Goal: Check status: Check status

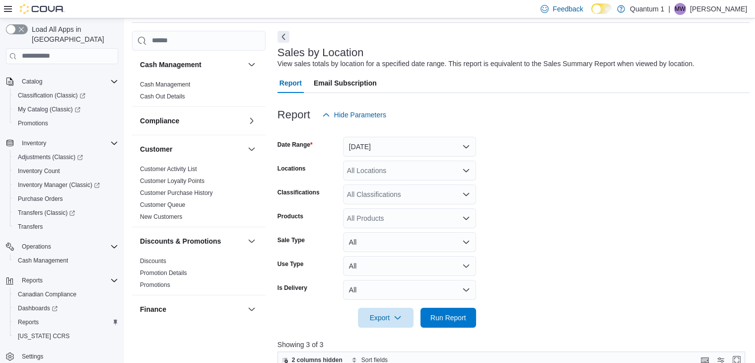
scroll to position [20, 0]
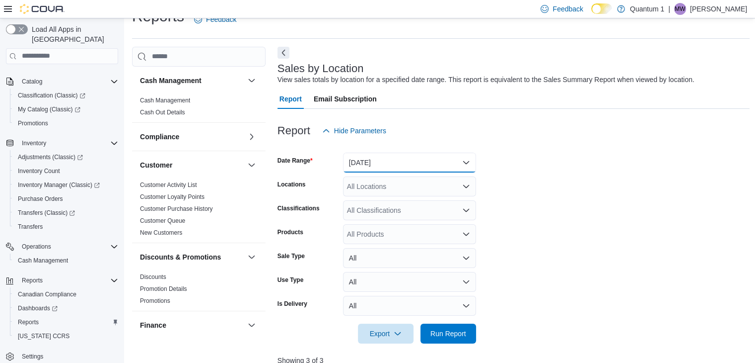
click at [405, 168] on button "[DATE]" at bounding box center [409, 162] width 133 height 20
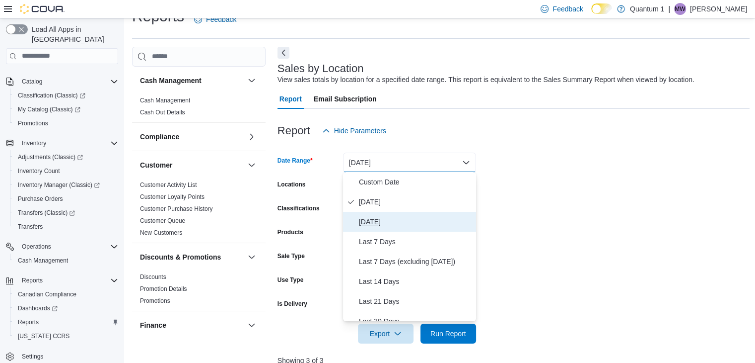
click at [373, 219] on span "[DATE]" at bounding box center [415, 222] width 113 height 12
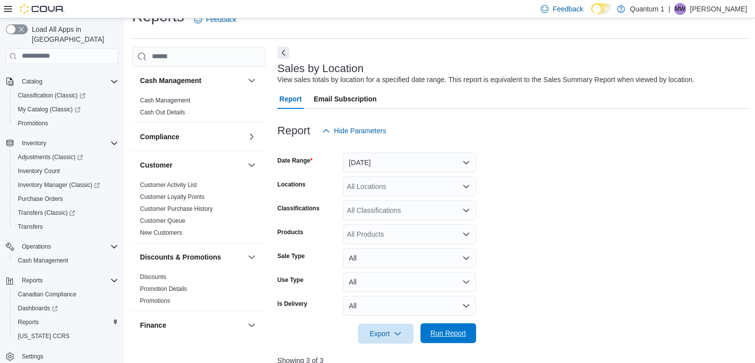
click at [455, 328] on span "Run Report" at bounding box center [449, 333] width 36 height 10
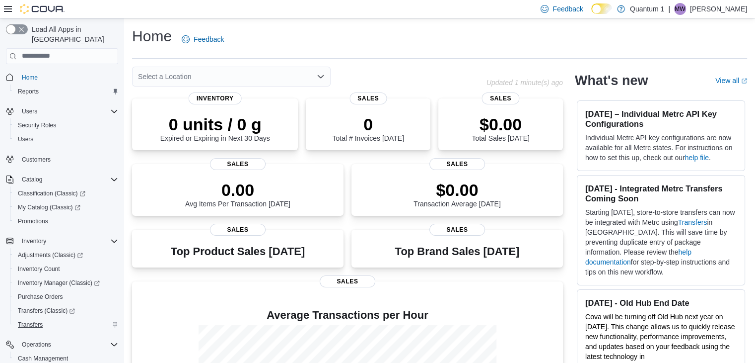
scroll to position [98, 0]
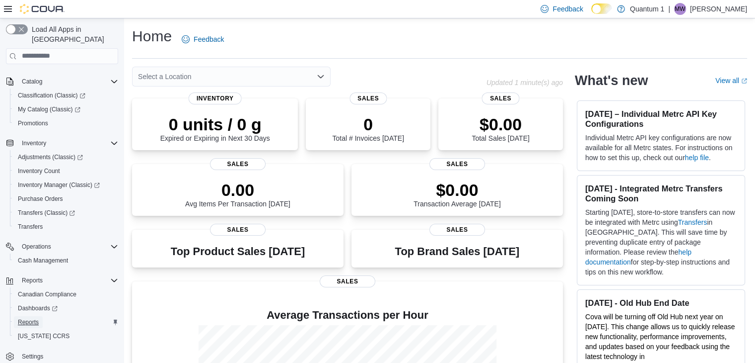
click at [30, 318] on span "Reports" at bounding box center [28, 322] width 21 height 8
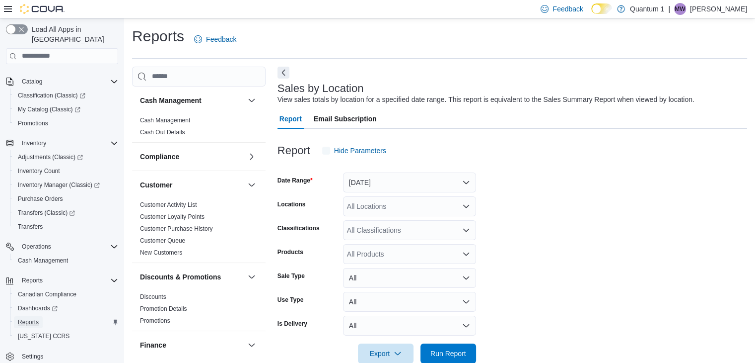
scroll to position [20, 0]
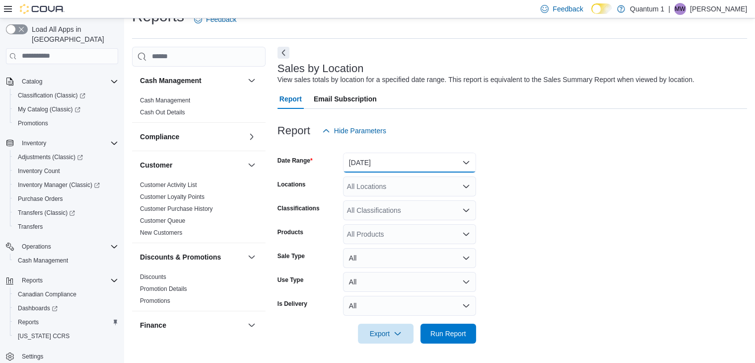
click at [413, 165] on button "[DATE]" at bounding box center [409, 162] width 133 height 20
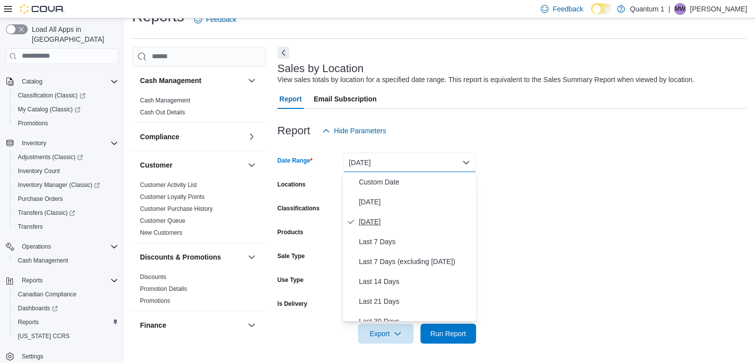
click at [382, 224] on span "[DATE]" at bounding box center [415, 222] width 113 height 12
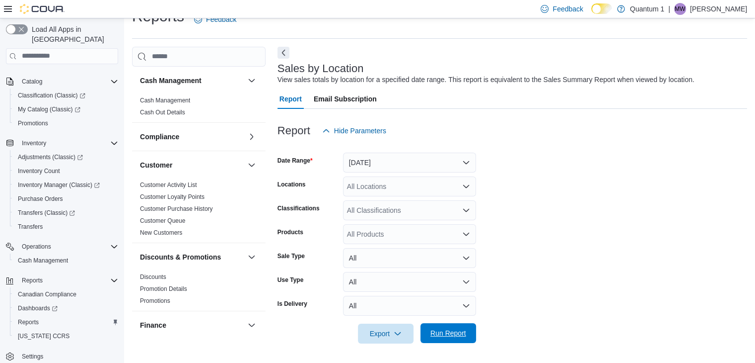
click at [443, 331] on span "Run Report" at bounding box center [449, 333] width 36 height 10
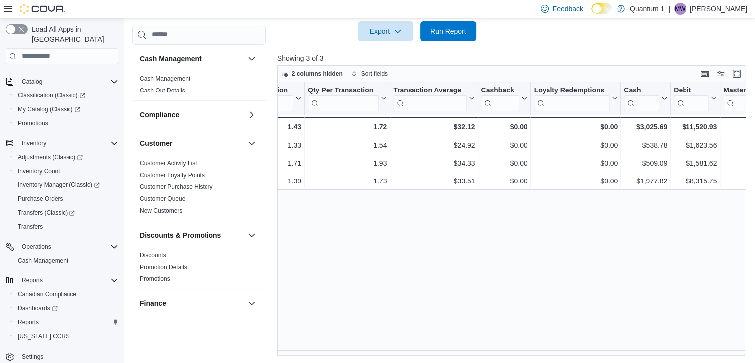
scroll to position [0, 992]
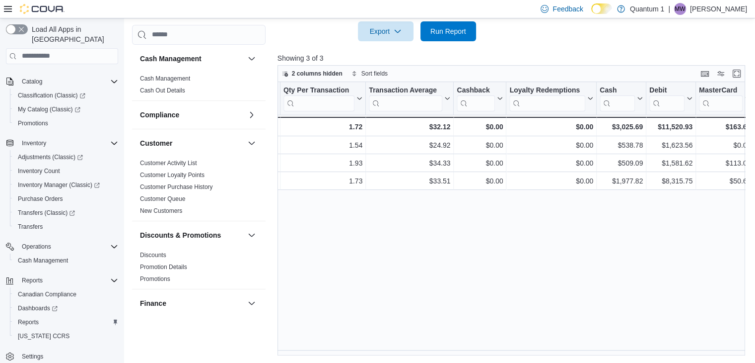
click at [594, 250] on div "Location Click to view column header actions Invoices Sold Click to view column…" at bounding box center [514, 218] width 473 height 273
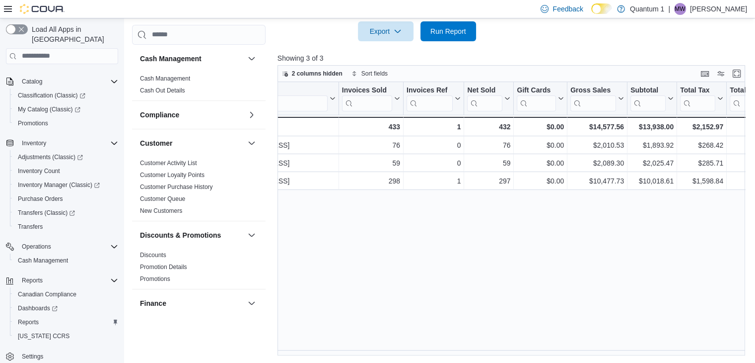
scroll to position [0, 0]
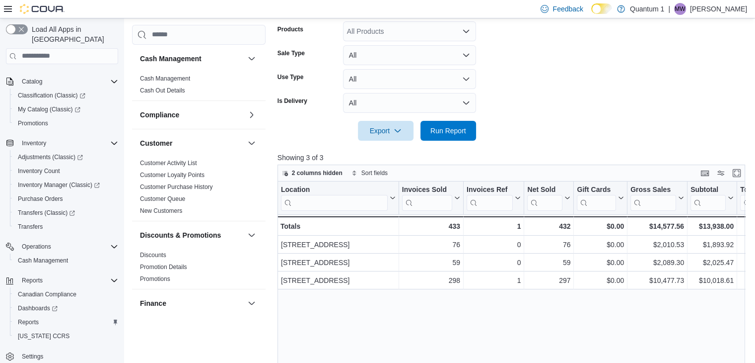
click at [609, 92] on form "Date Range [DATE] Locations All Locations Classifications All Classifications P…" at bounding box center [514, 39] width 473 height 203
